Goal: Information Seeking & Learning: Learn about a topic

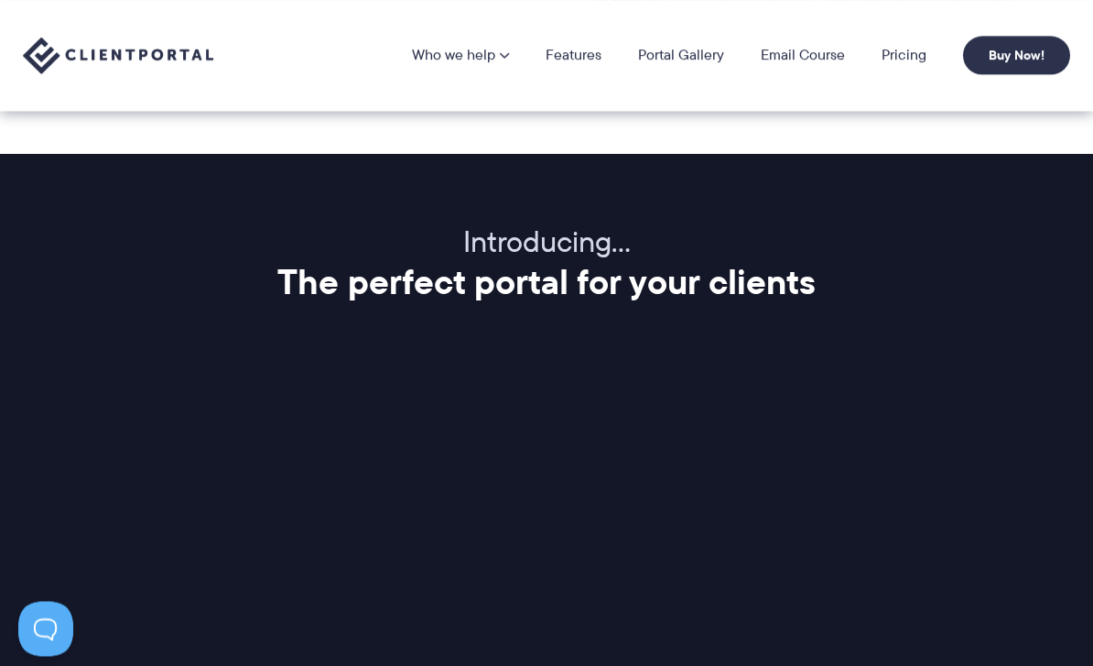
scroll to position [2022, 0]
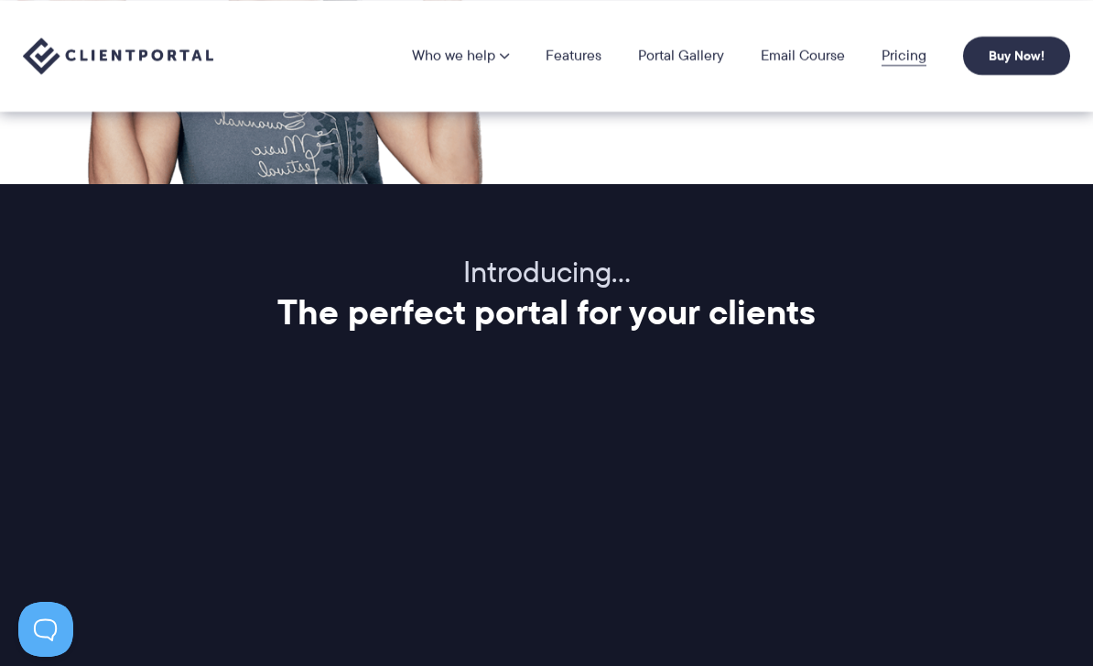
click at [904, 63] on link "Pricing" at bounding box center [904, 56] width 45 height 15
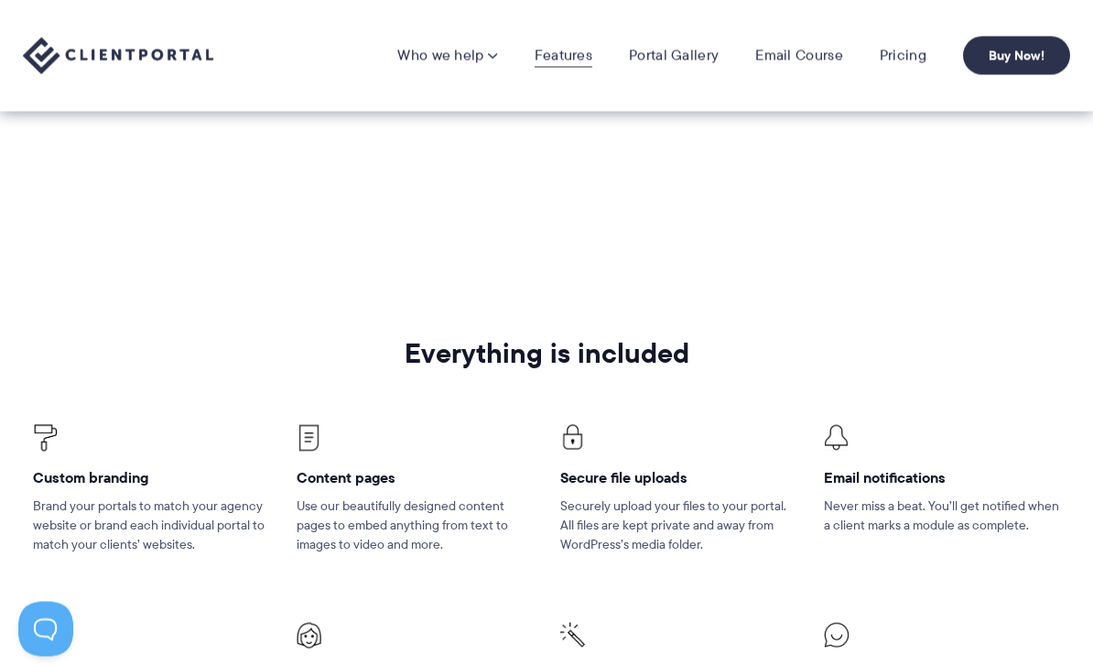
scroll to position [938, 0]
click at [576, 51] on link "Features" at bounding box center [564, 56] width 58 height 18
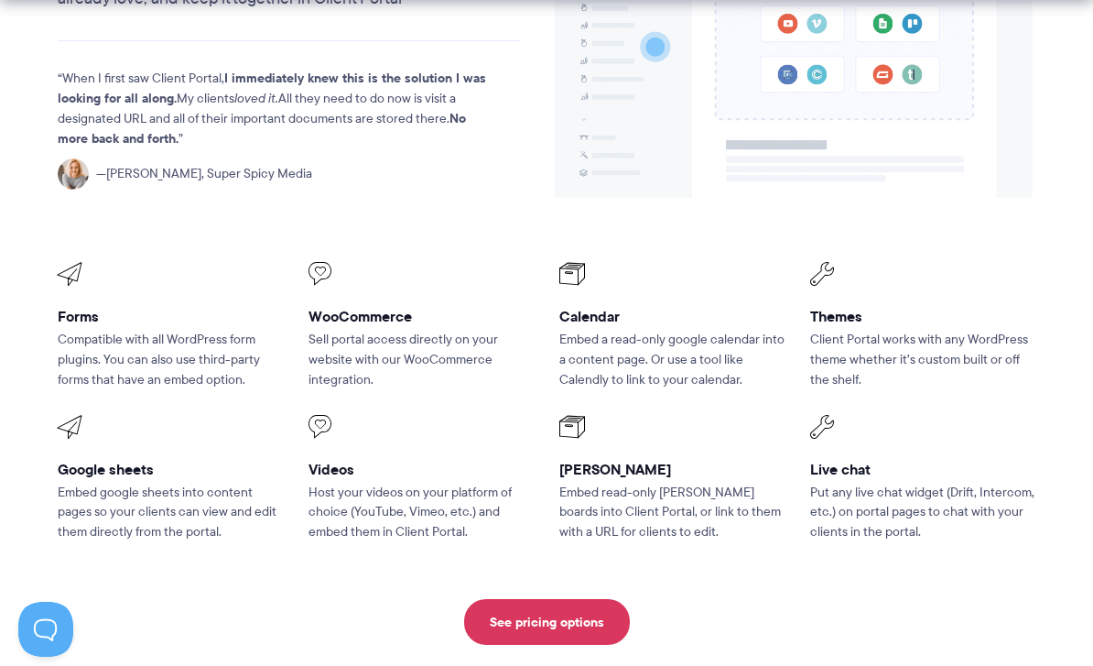
scroll to position [2279, 0]
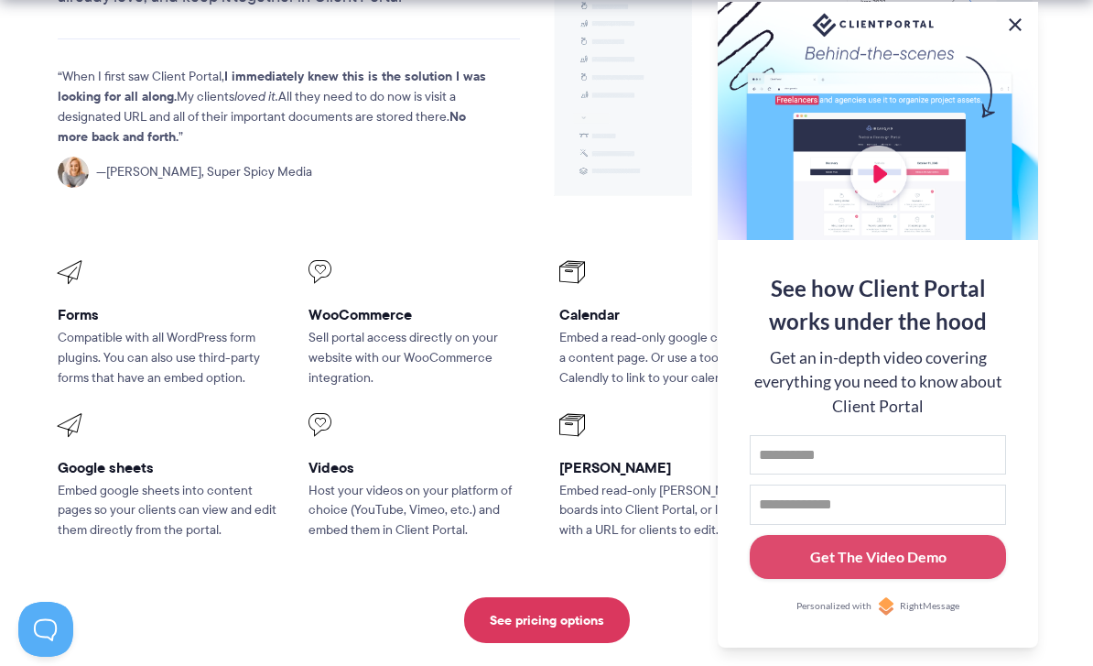
click at [1008, 36] on button at bounding box center [1015, 25] width 22 height 22
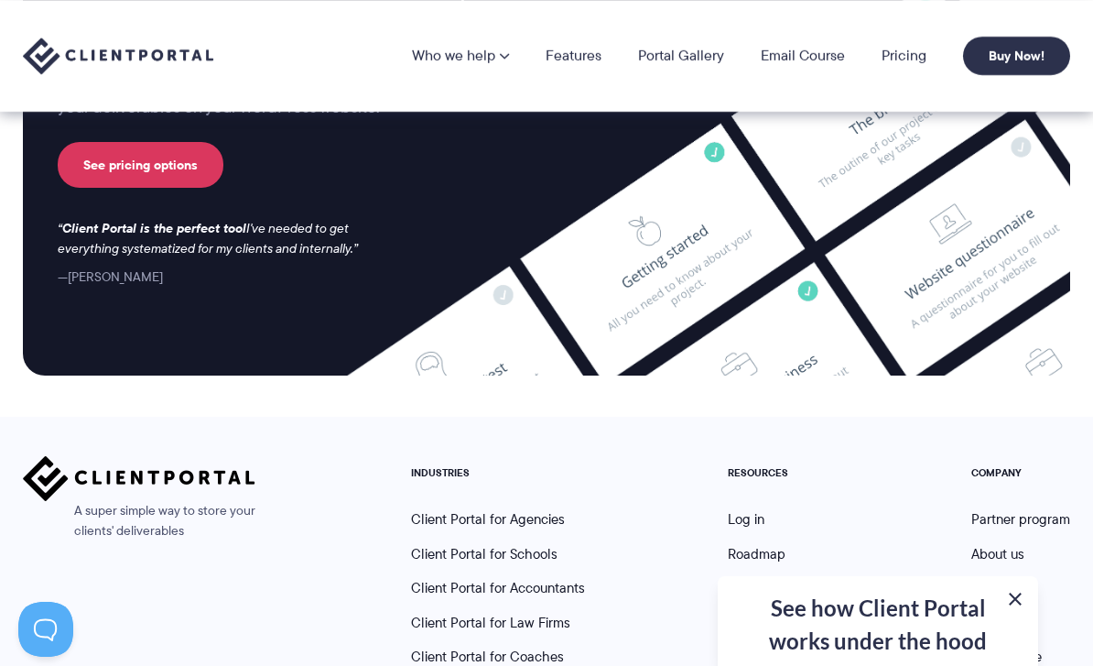
scroll to position [4766, 0]
